Goal: Find specific page/section: Find specific page/section

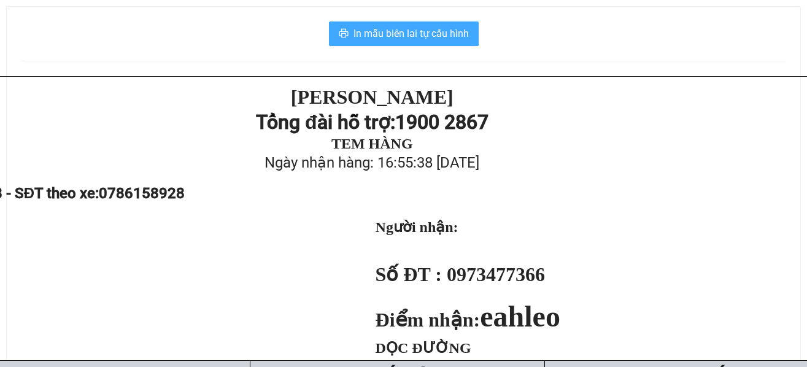
click at [405, 38] on span "In mẫu biên lai tự cấu hình" at bounding box center [410, 33] width 115 height 15
